Goal: Task Accomplishment & Management: Use online tool/utility

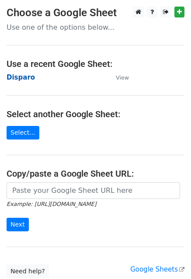
click at [16, 77] on strong "Disparo" at bounding box center [21, 77] width 28 height 8
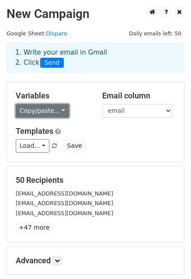
click at [42, 113] on link "Copy/paste..." at bounding box center [42, 111] width 53 height 14
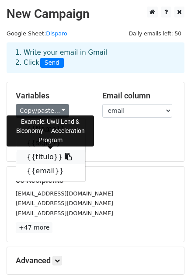
click at [42, 156] on link "{{titulo}}" at bounding box center [50, 157] width 69 height 14
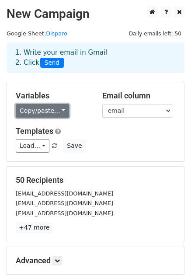
click at [56, 111] on link "Copy/paste..." at bounding box center [42, 111] width 53 height 14
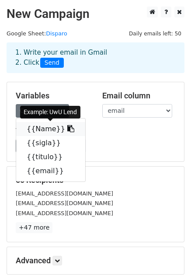
click at [44, 133] on link "{{Name}}" at bounding box center [50, 129] width 69 height 14
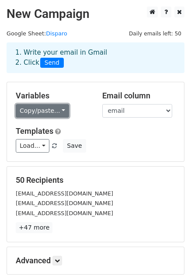
click at [32, 111] on link "Copy/paste..." at bounding box center [42, 111] width 53 height 14
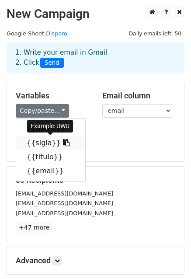
click at [38, 145] on link "{{sigla}}" at bounding box center [50, 143] width 69 height 14
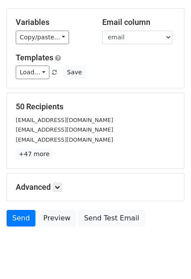
scroll to position [94, 0]
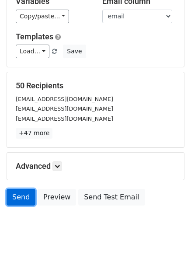
click at [21, 197] on link "Send" at bounding box center [21, 197] width 29 height 17
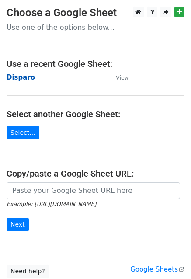
click at [14, 77] on strong "Disparo" at bounding box center [21, 77] width 28 height 8
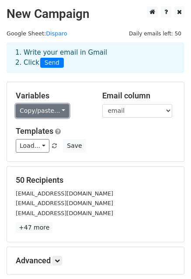
click at [37, 111] on link "Copy/paste..." at bounding box center [42, 111] width 53 height 14
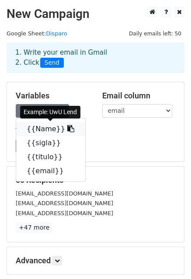
click at [41, 127] on link "{{Name}}" at bounding box center [50, 129] width 69 height 14
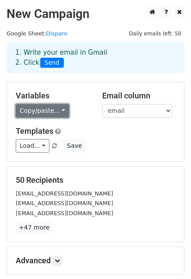
click at [36, 111] on link "Copy/paste..." at bounding box center [42, 111] width 53 height 14
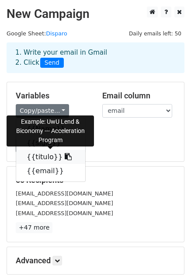
click at [38, 155] on link "{{titulo}}" at bounding box center [50, 157] width 69 height 14
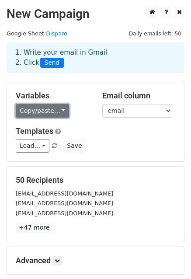
click at [44, 110] on link "Copy/paste..." at bounding box center [42, 111] width 53 height 14
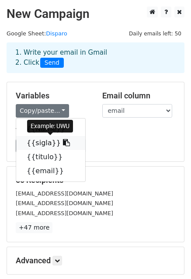
click at [42, 140] on link "{{sigla}}" at bounding box center [50, 143] width 69 height 14
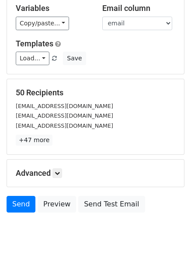
scroll to position [94, 0]
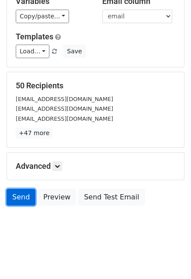
click at [21, 198] on link "Send" at bounding box center [21, 197] width 29 height 17
